Goal: Information Seeking & Learning: Learn about a topic

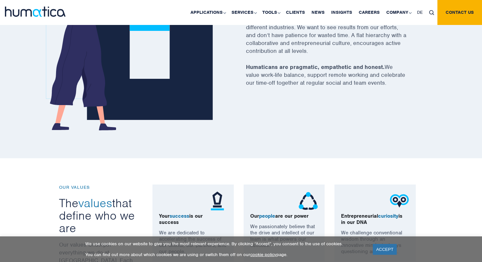
scroll to position [524, 0]
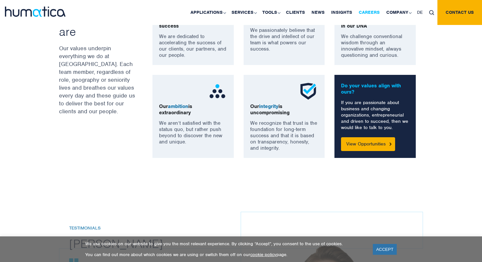
click at [368, 9] on link "Careers" at bounding box center [369, 12] width 28 height 25
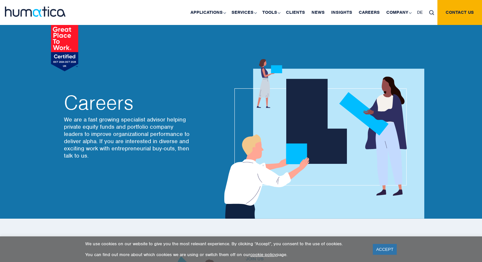
scroll to position [185, 0]
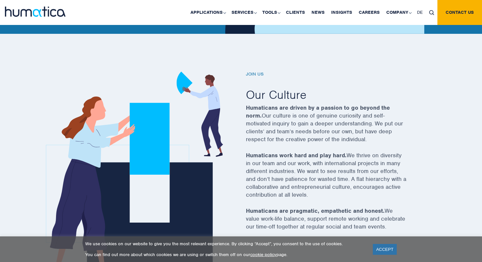
click at [253, 74] on h6 "Join us" at bounding box center [334, 74] width 177 height 6
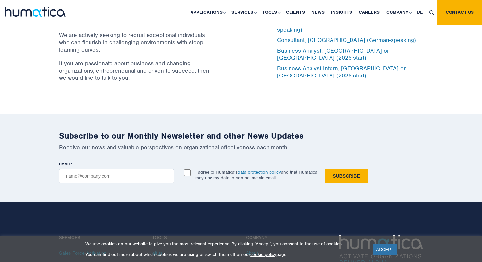
scroll to position [2171, 0]
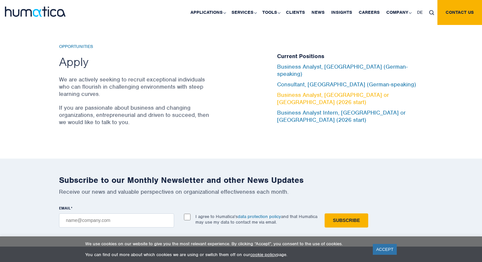
click at [346, 95] on link "Business Analyst, [GEOGRAPHIC_DATA] or [GEOGRAPHIC_DATA] (2026 start)" at bounding box center [333, 98] width 112 height 14
